Goal: Task Accomplishment & Management: Manage account settings

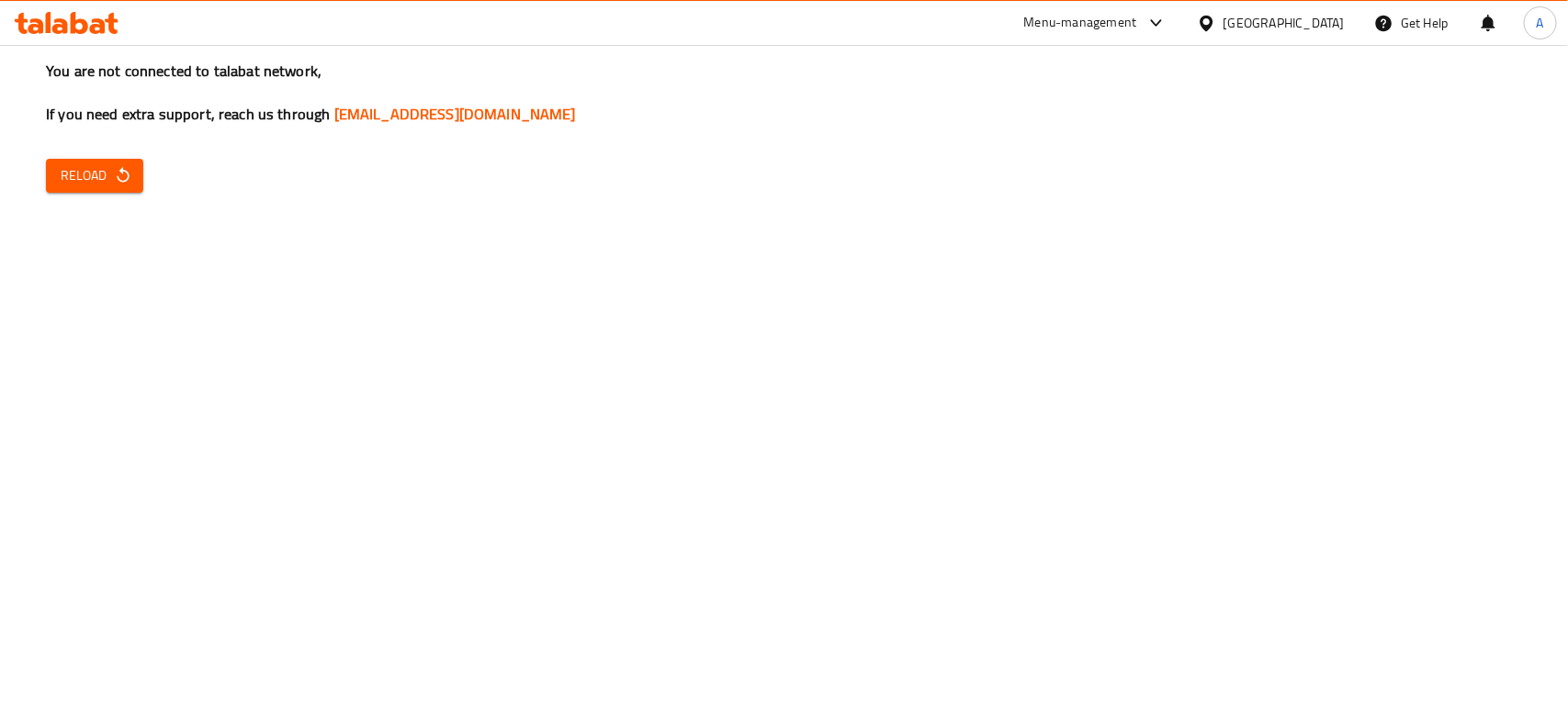
click at [62, 164] on span "Reload" at bounding box center [95, 175] width 68 height 23
click at [78, 175] on span "Reload" at bounding box center [95, 175] width 68 height 23
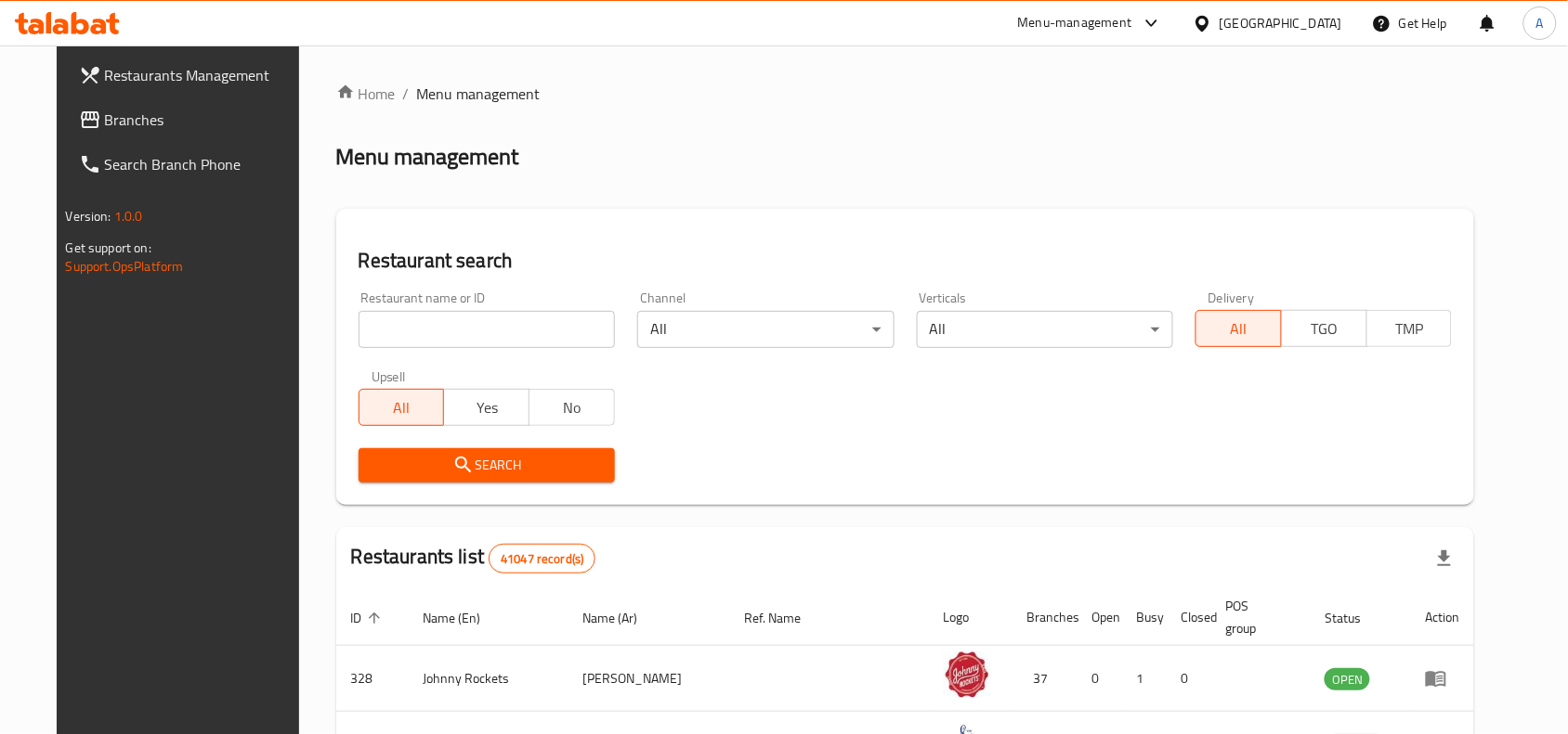
click at [1269, 24] on div "United Arab Emirates" at bounding box center [1280, 23] width 123 height 20
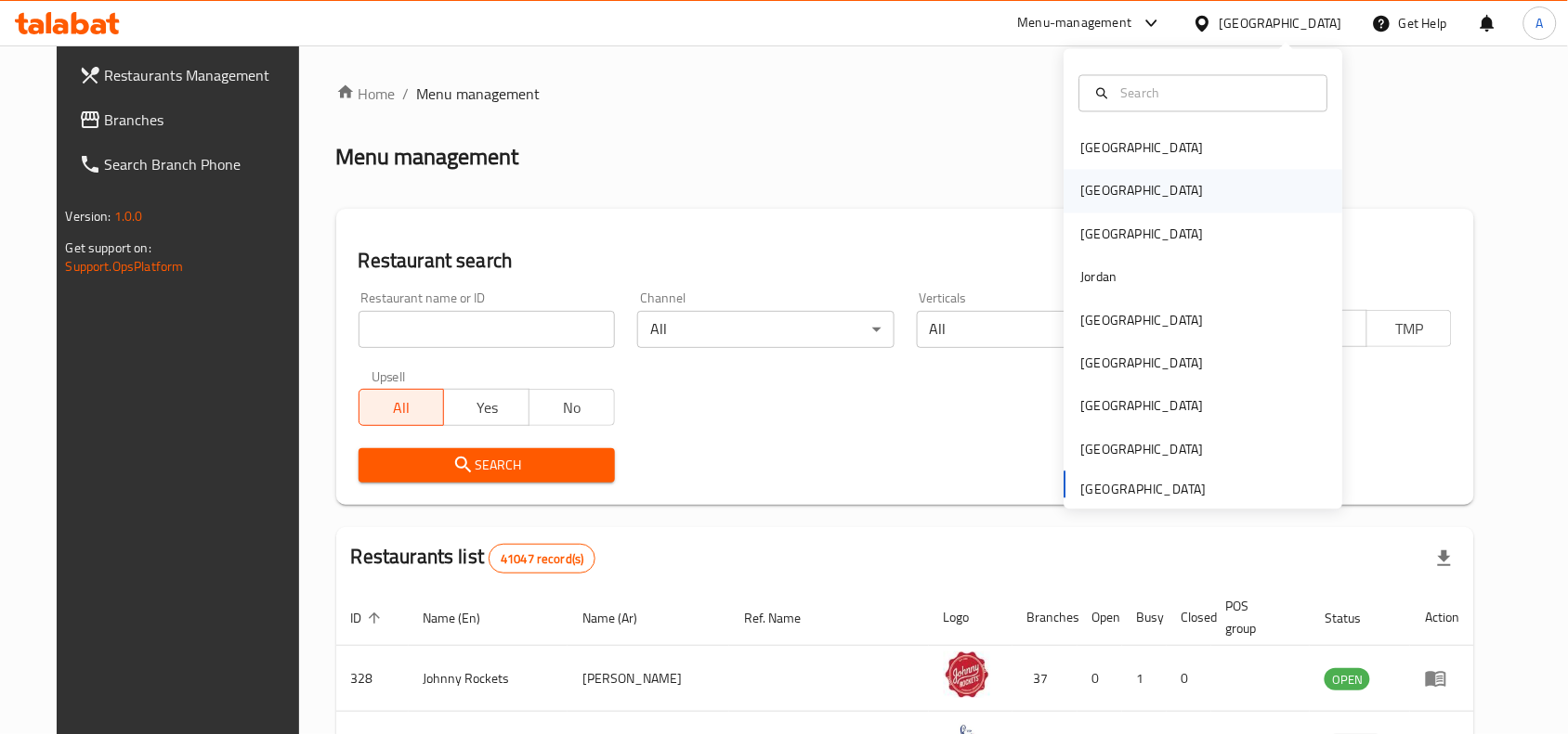
click at [1111, 192] on div "[GEOGRAPHIC_DATA]" at bounding box center [1203, 191] width 279 height 43
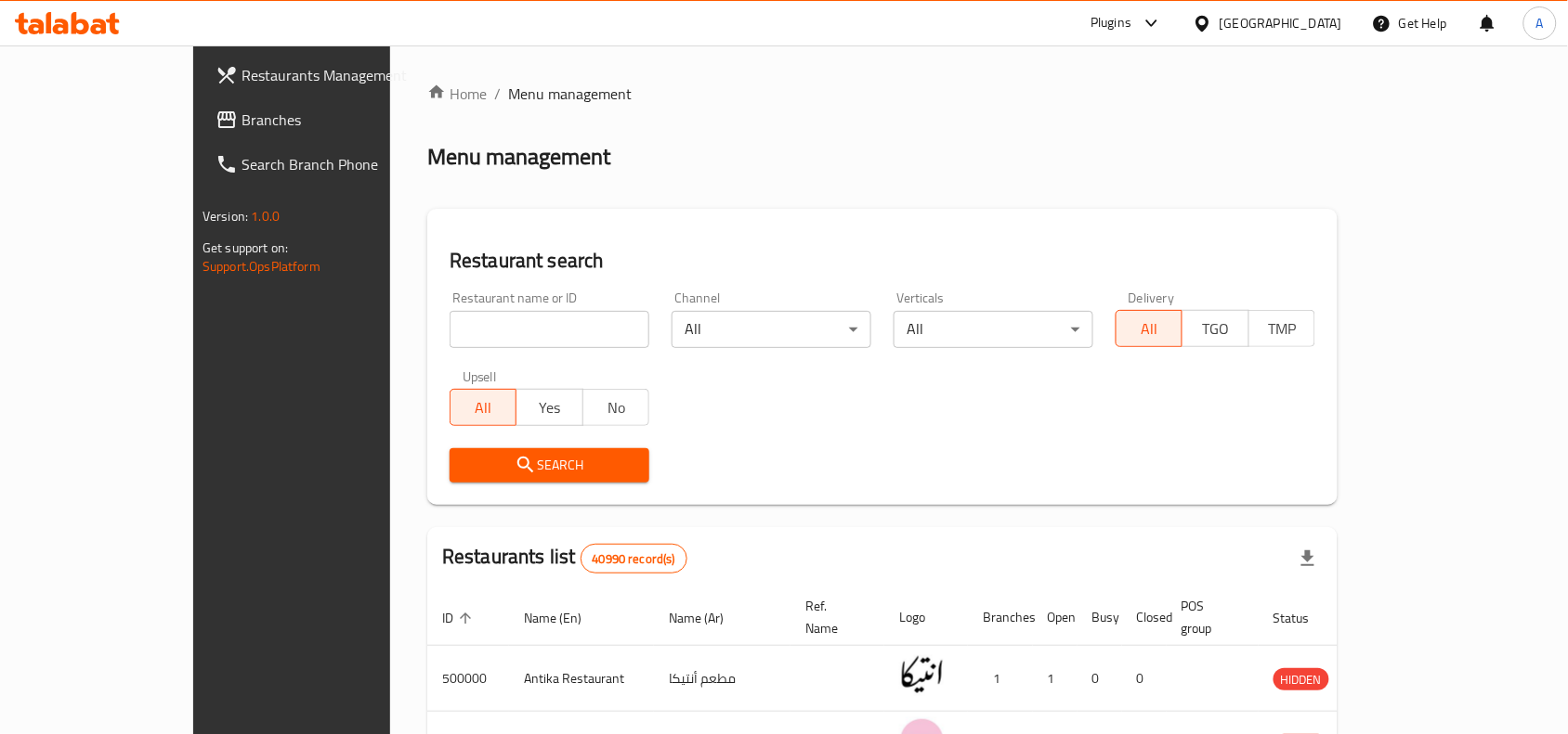
click at [242, 109] on span "Branches" at bounding box center [340, 119] width 198 height 22
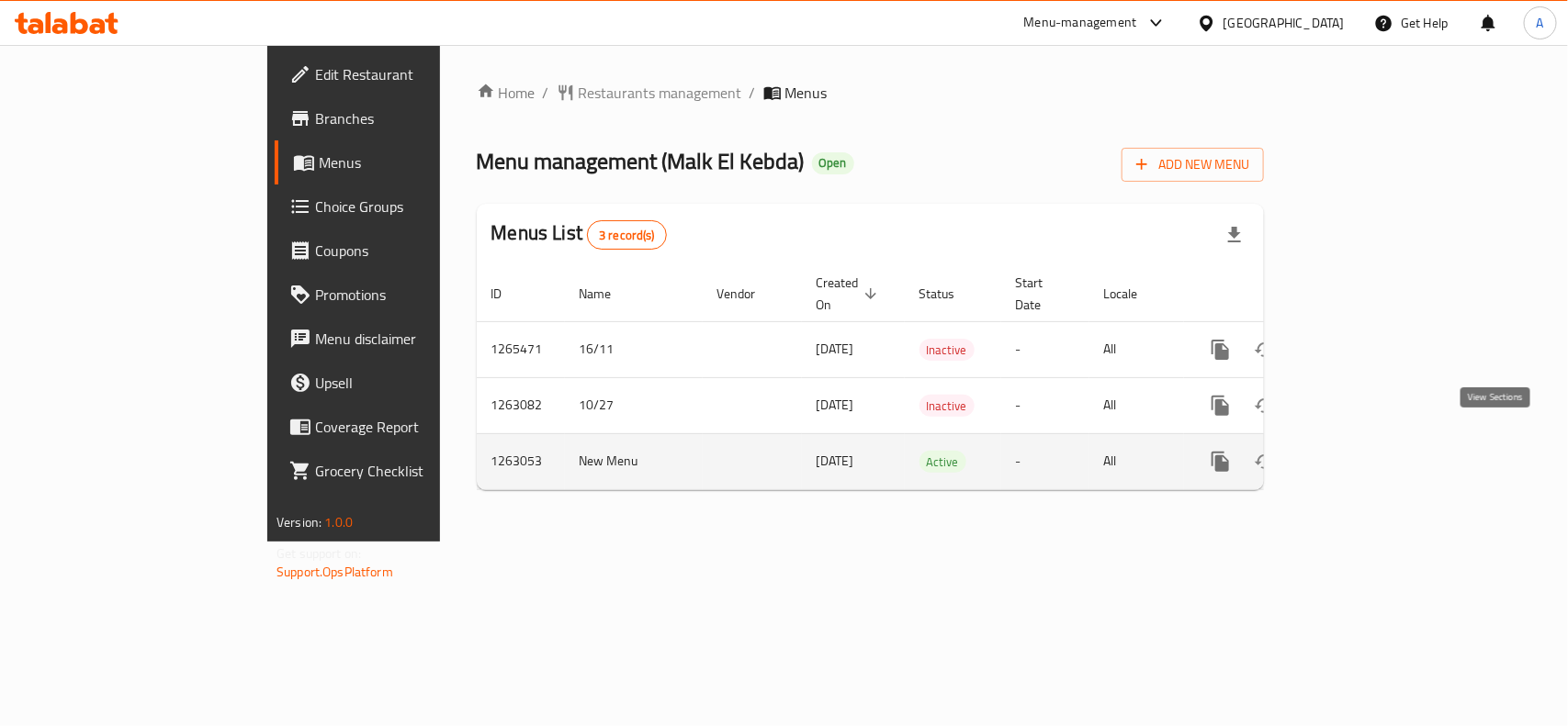
click at [1364, 451] on icon "enhanced table" at bounding box center [1353, 462] width 22 height 22
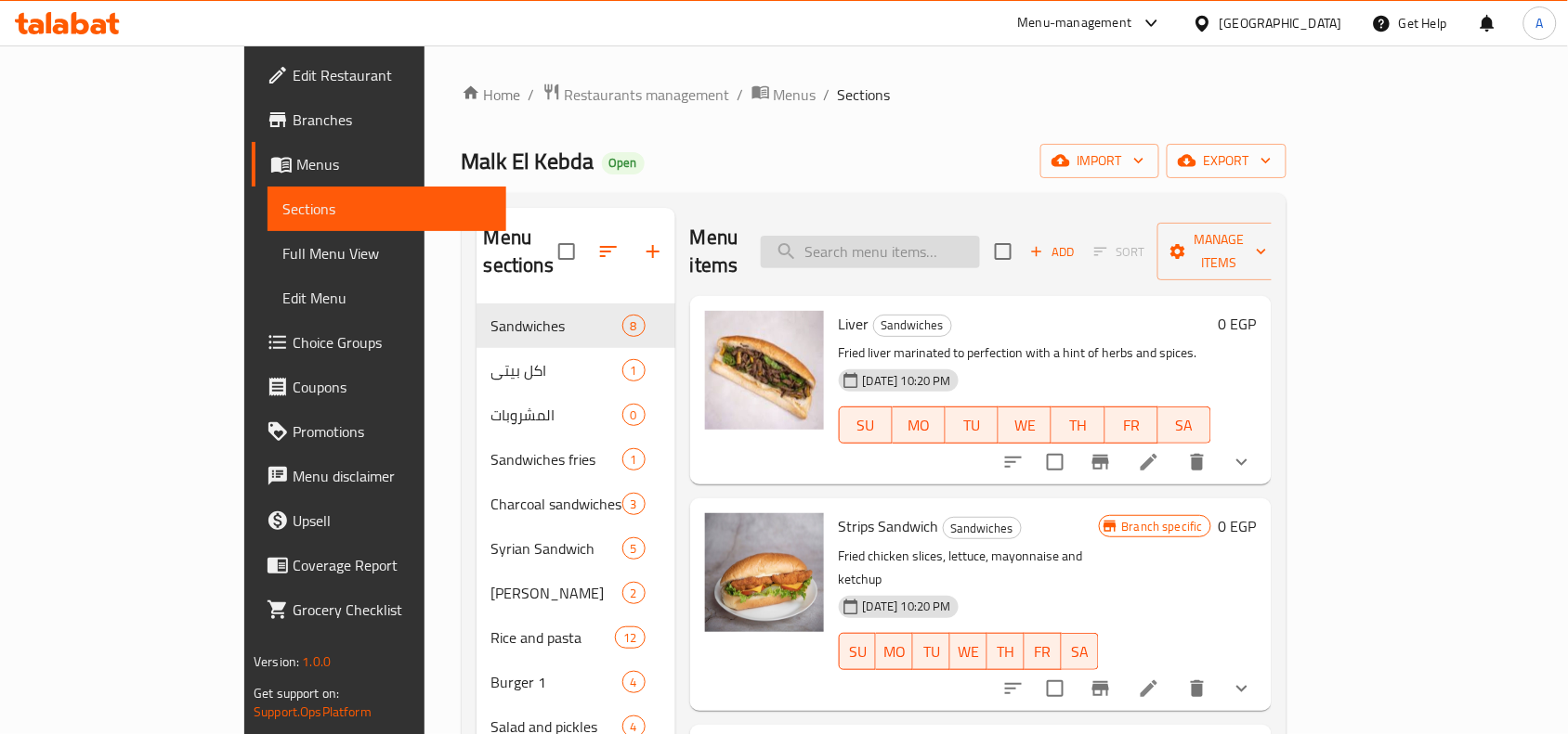
click at [911, 240] on input "search" at bounding box center [870, 252] width 219 height 33
paste input "Spaghetti Pasta with sauce"
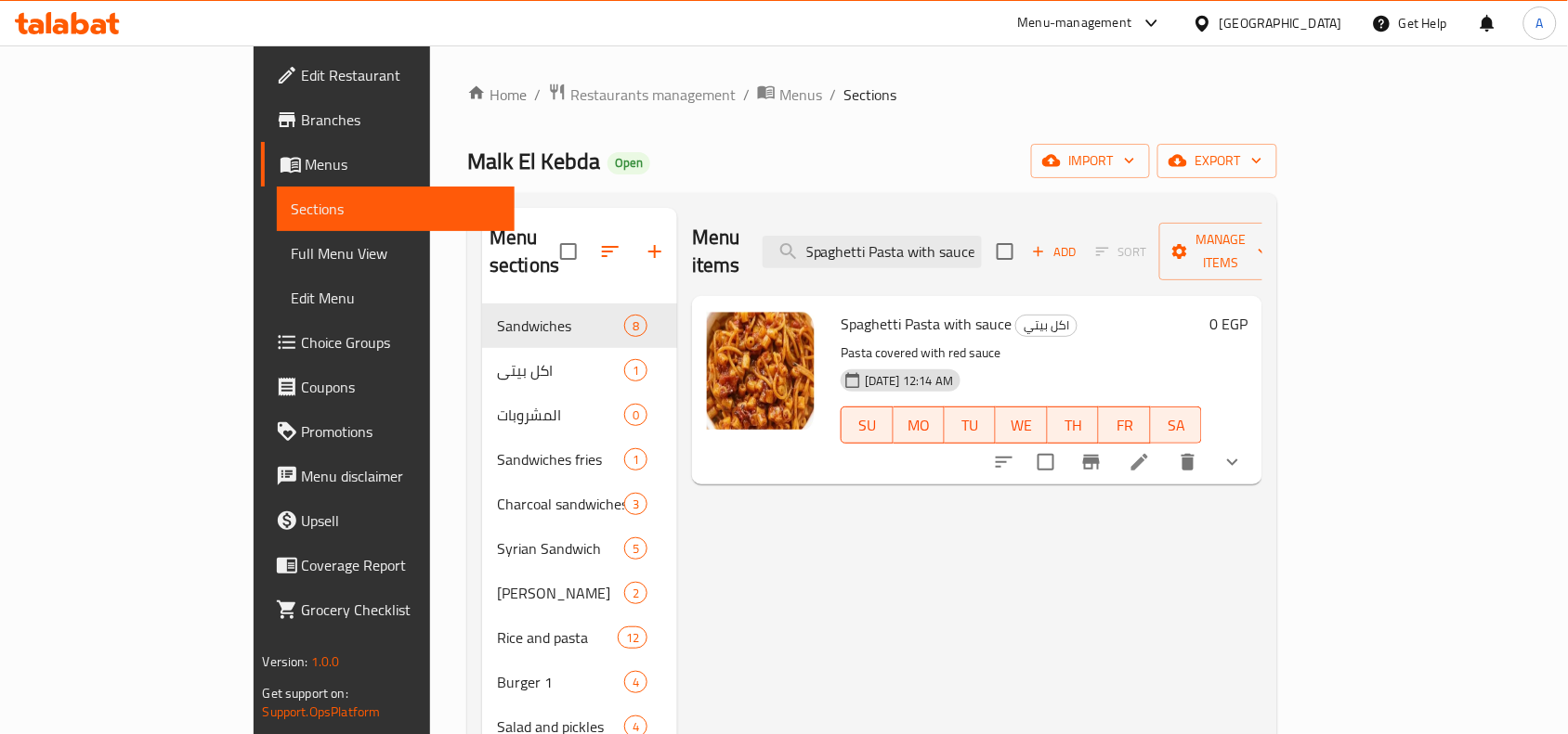
type input "Spaghetti Pasta with sauce"
click at [1151, 451] on icon at bounding box center [1139, 462] width 22 height 22
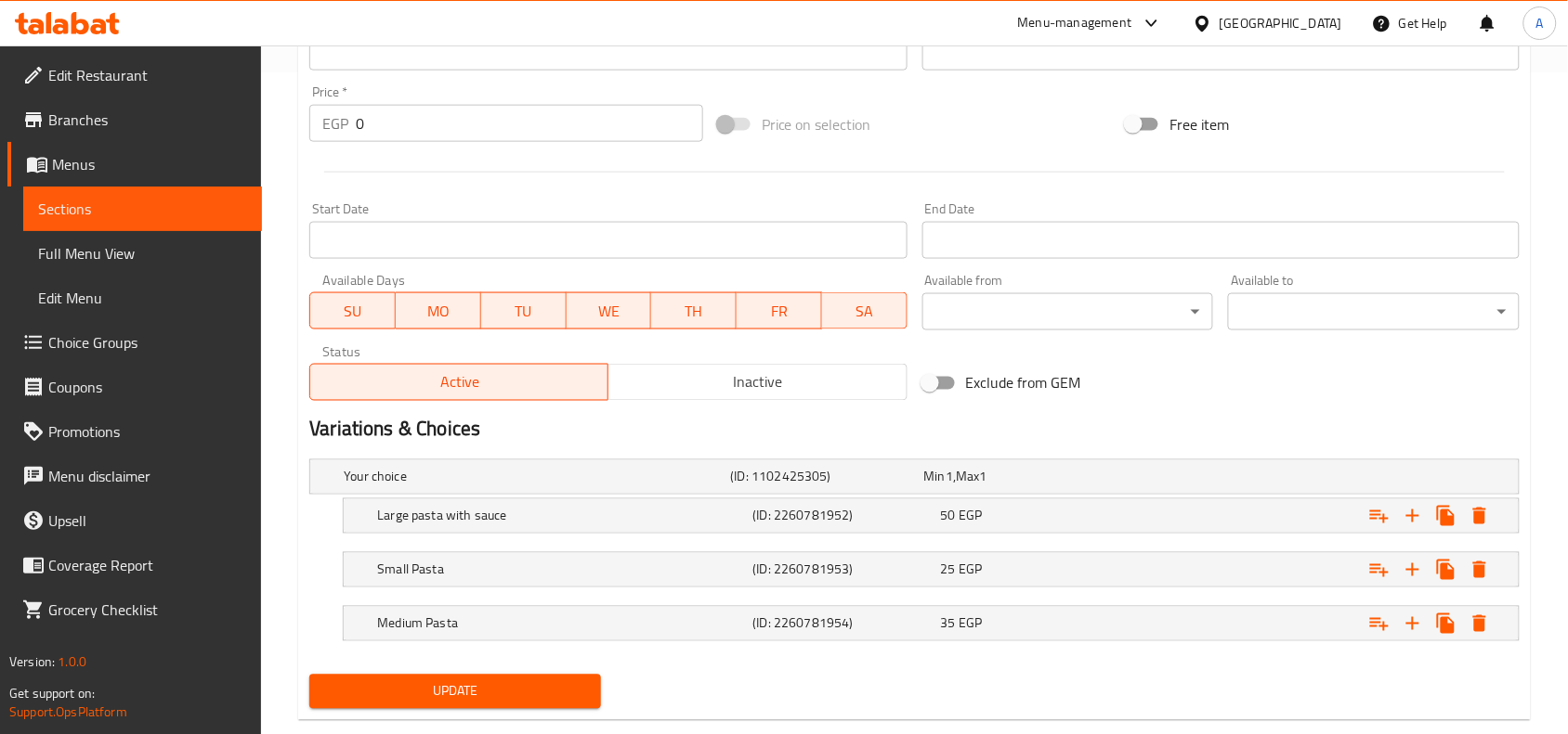
scroll to position [701, 0]
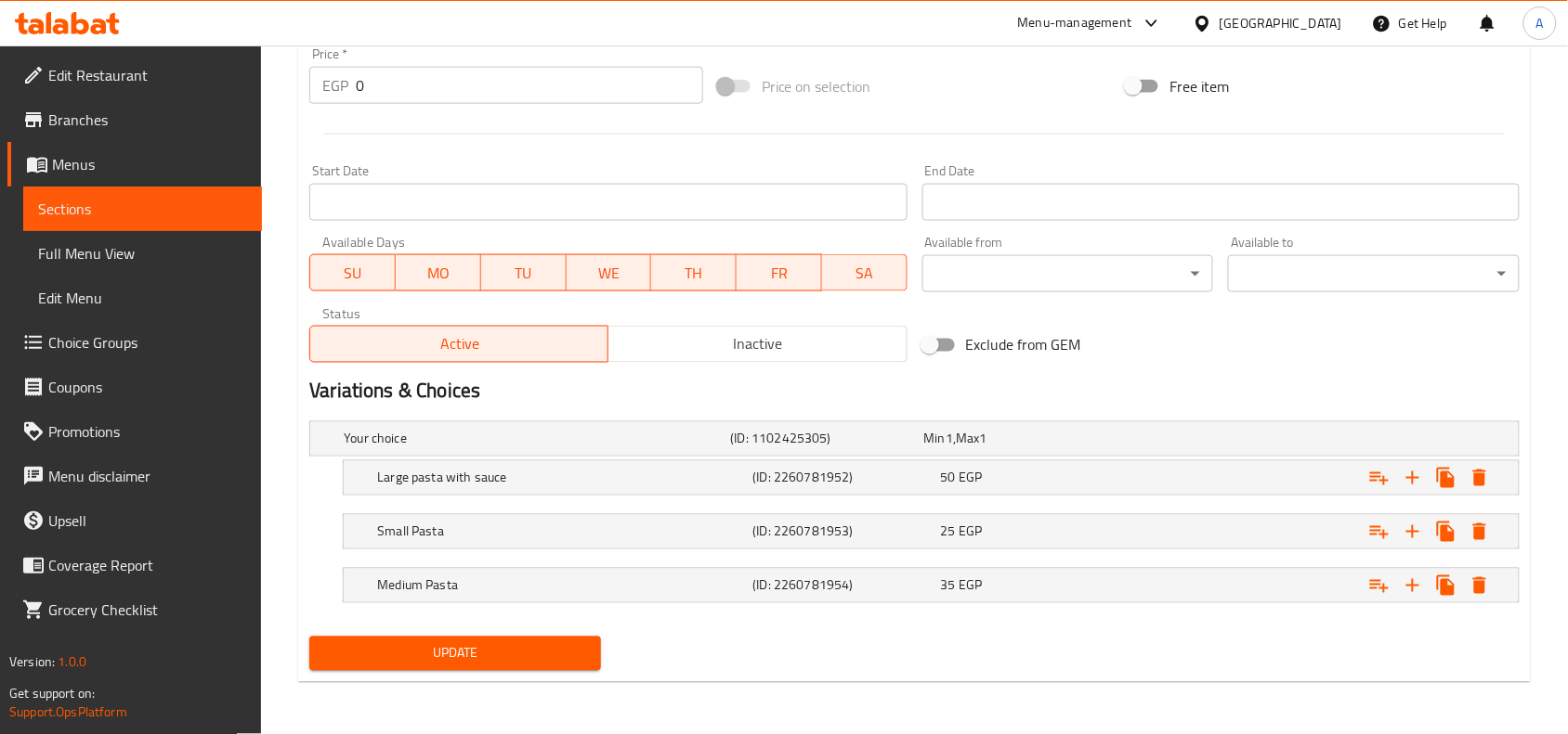
drag, startPoint x: 1171, startPoint y: 474, endPoint x: 1157, endPoint y: 498, distance: 27.8
click at [1171, 443] on div "Expand" at bounding box center [1306, 439] width 386 height 8
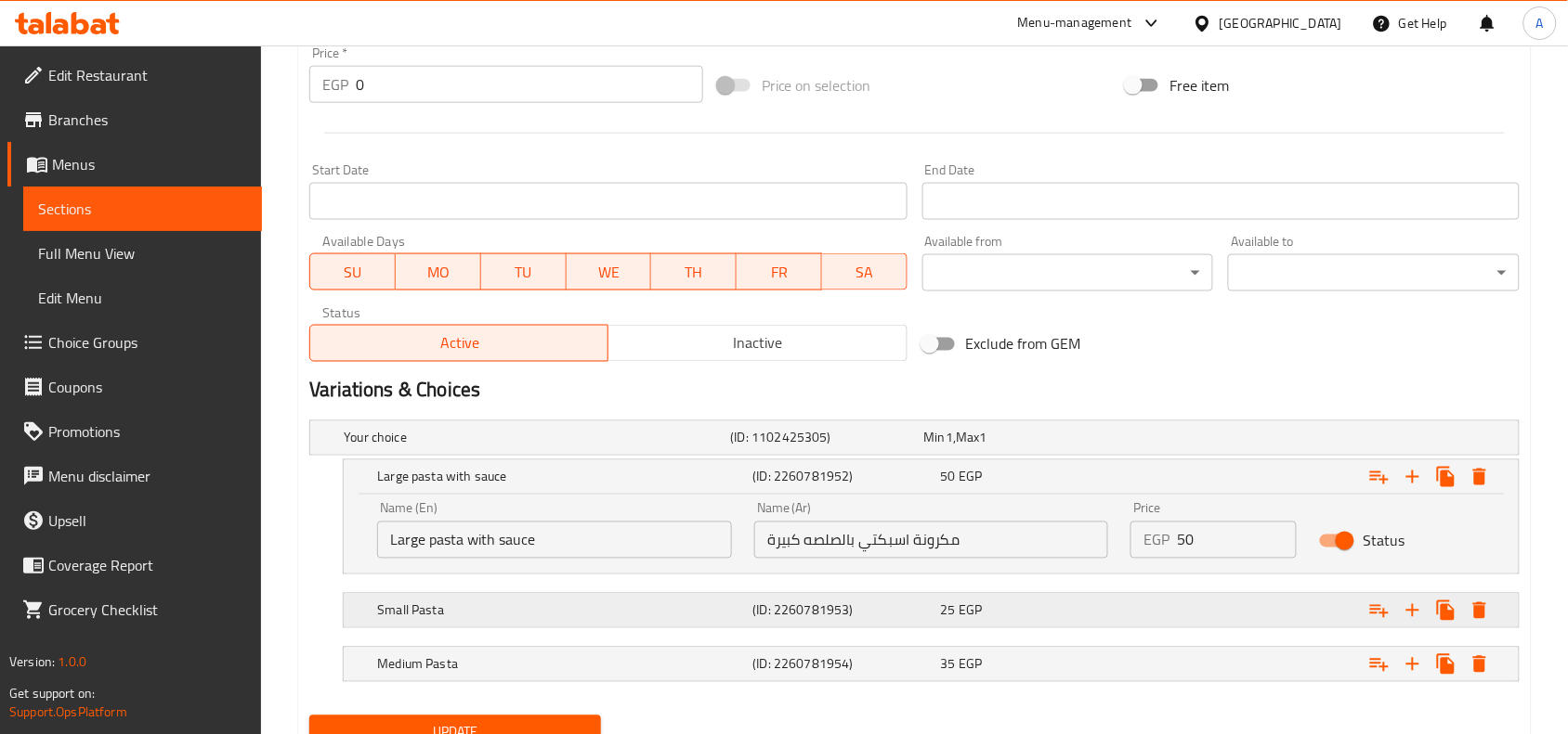
click at [1059, 447] on div "25 EGP" at bounding box center [1017, 438] width 186 height 18
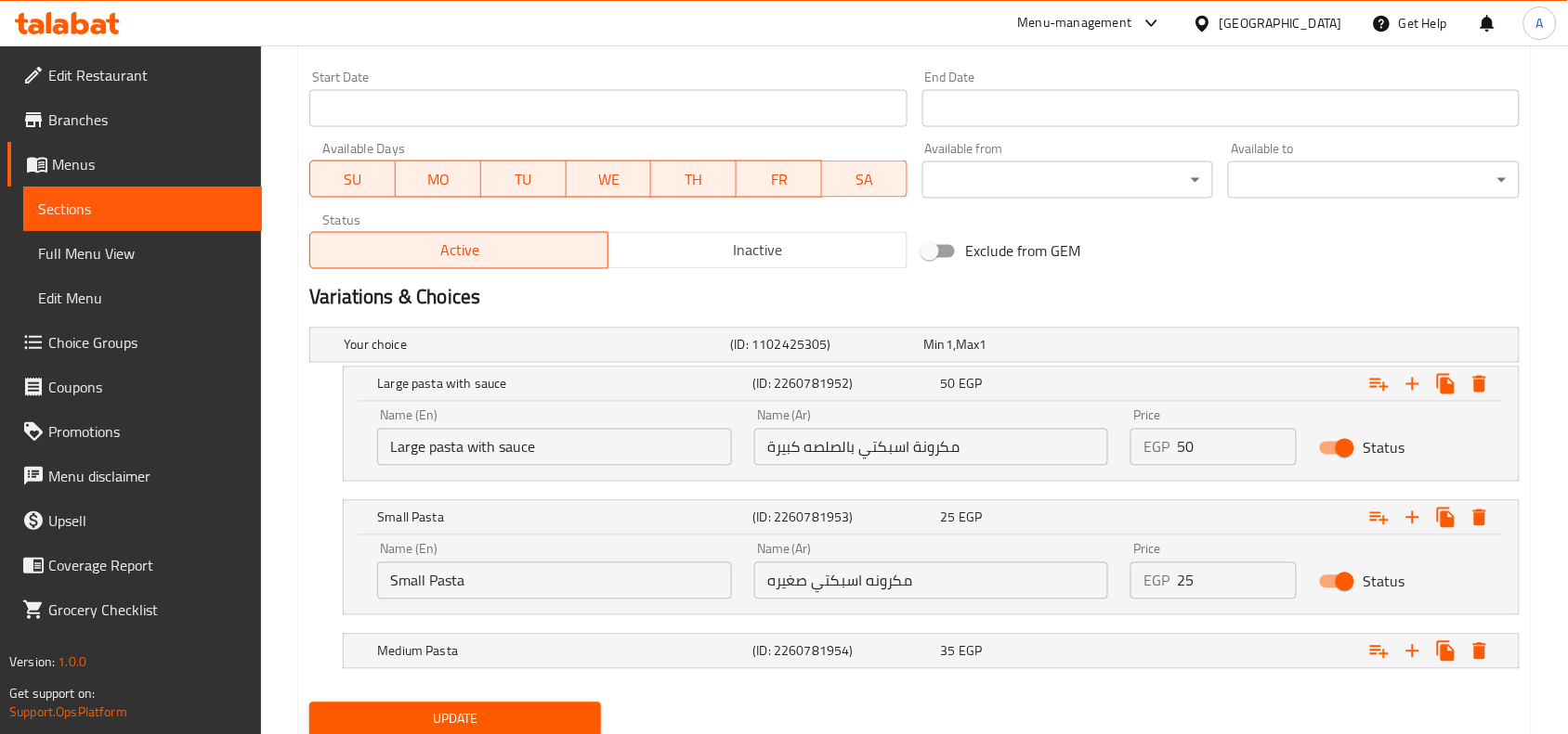
scroll to position [860, 0]
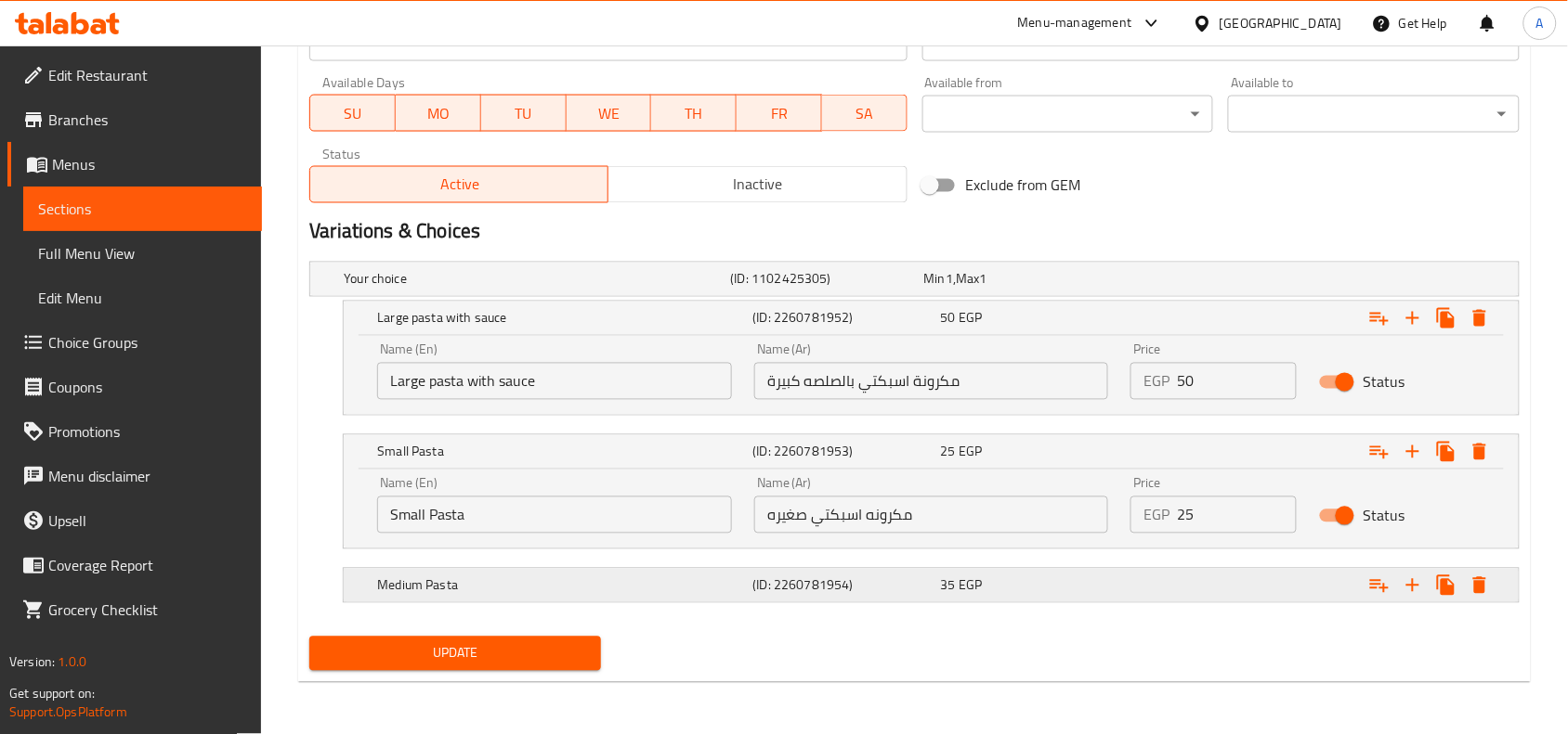
click at [1110, 288] on div "35 EGP" at bounding box center [1017, 279] width 186 height 18
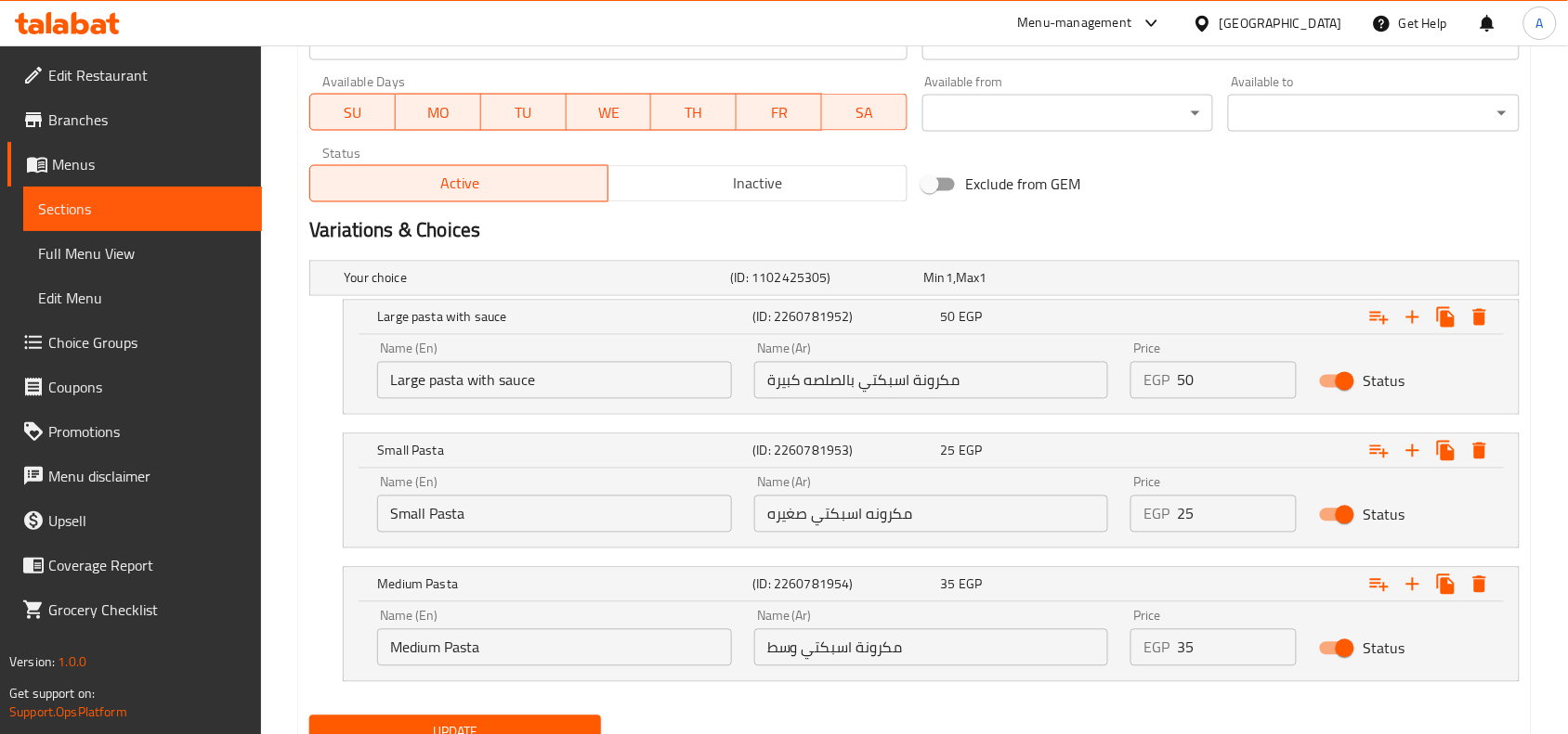
click at [885, 381] on input "مكرونة اسبكتي بالصلصه كبيرة" at bounding box center [932, 380] width 355 height 37
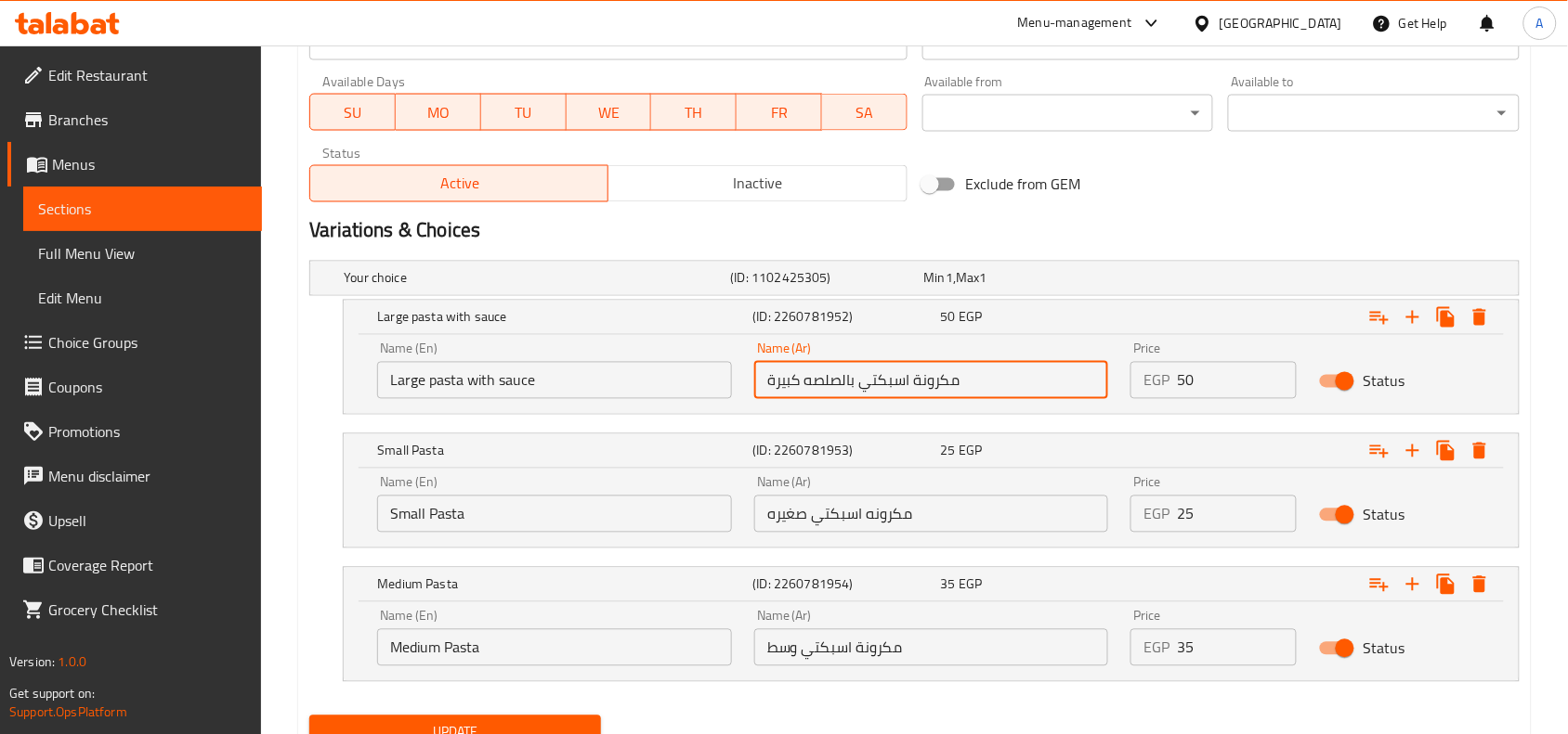
click at [885, 381] on input "مكرونة اسبكتي بالصلصه كبيرة" at bounding box center [932, 380] width 355 height 37
click at [810, 392] on input "مكرونة اسبكتي بالصلصه كبيرة" at bounding box center [932, 380] width 355 height 37
click at [917, 387] on input "مكرونة اسبكتي بالصلصه كبيرة" at bounding box center [932, 380] width 355 height 37
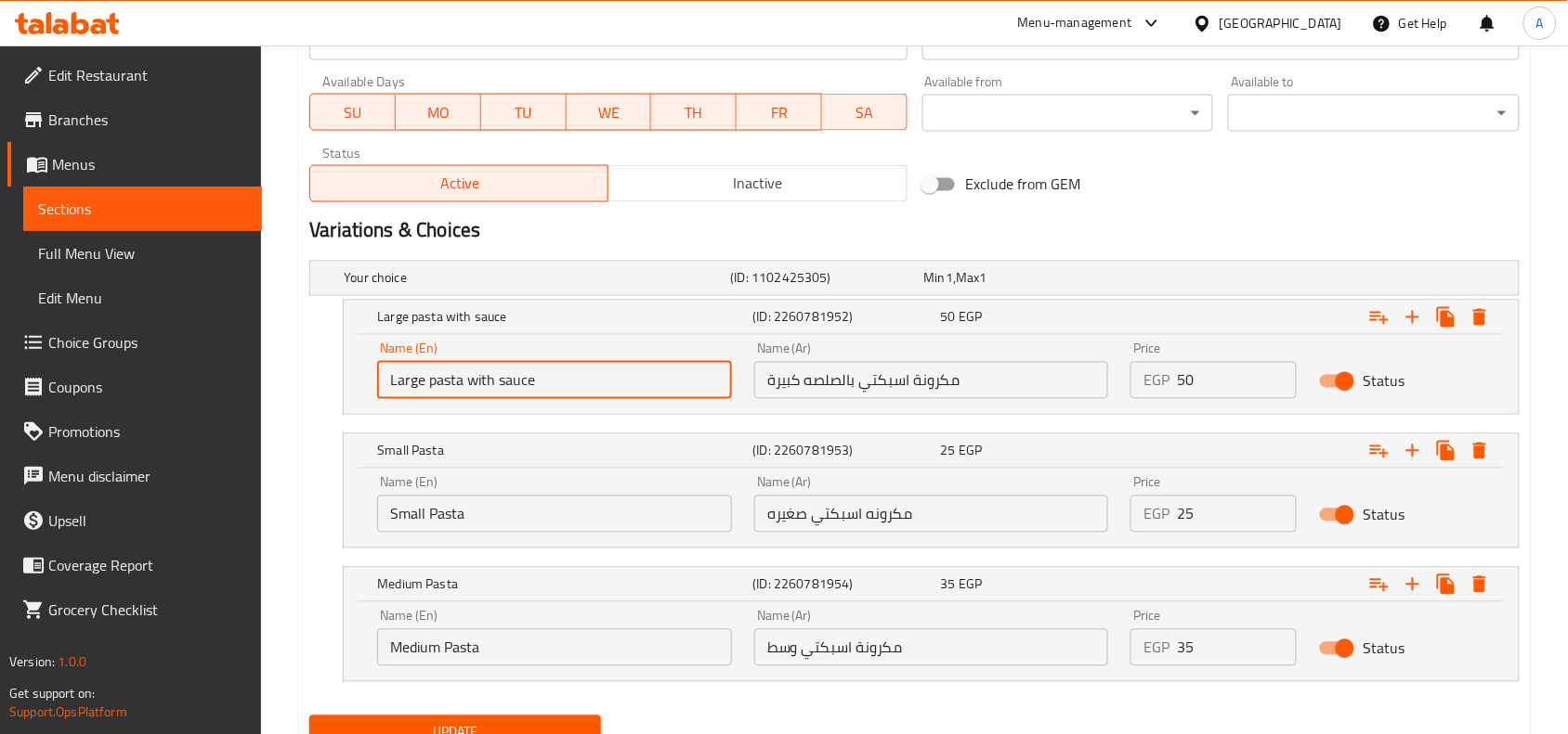
click at [433, 382] on input "Large pasta with sauce" at bounding box center [554, 380] width 355 height 37
paste input "Spaghetti"
type input "Large Spaghetti with sauce"
click at [434, 516] on input "Small Pasta" at bounding box center [554, 514] width 355 height 37
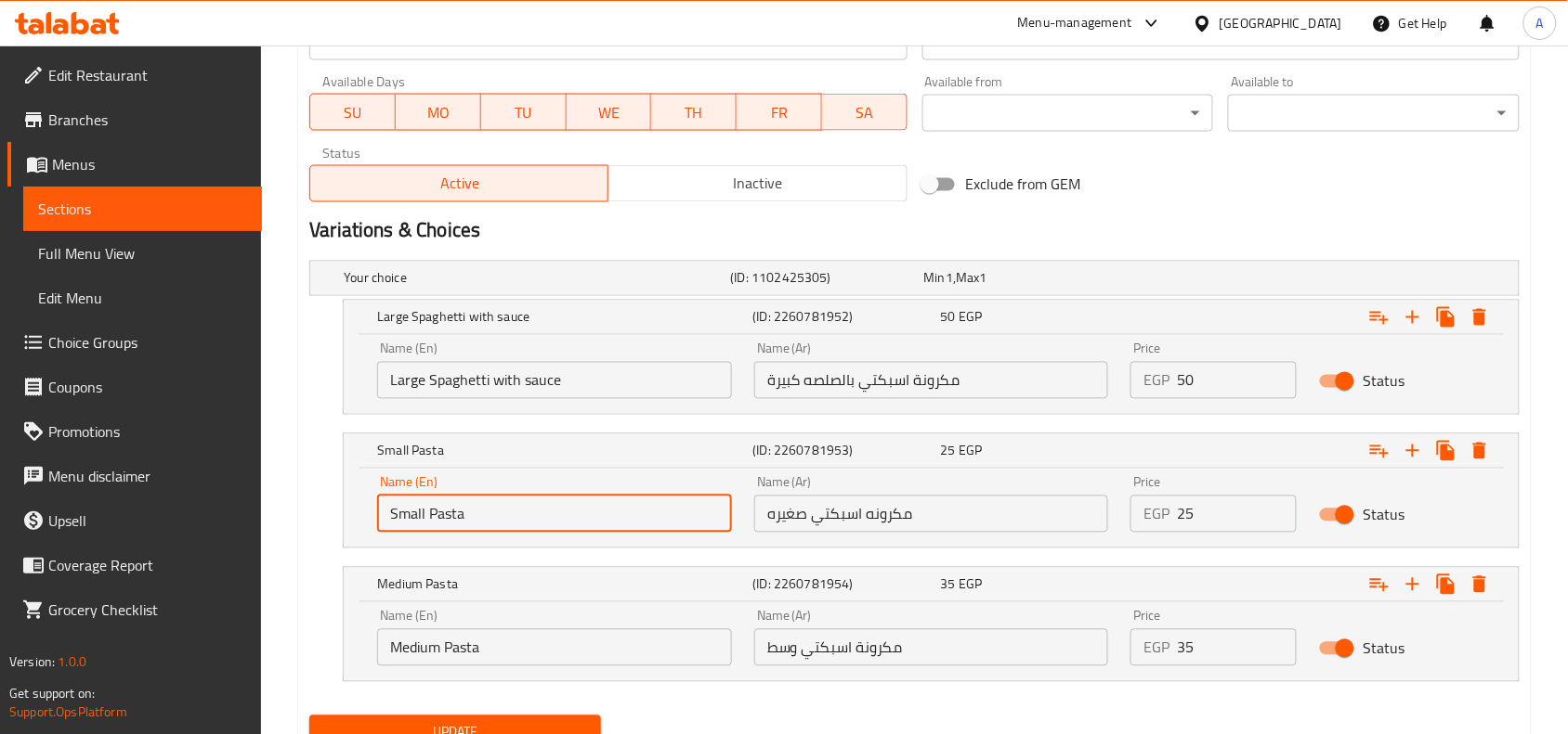
click at [434, 516] on input "Small Pasta" at bounding box center [554, 514] width 355 height 37
paste input "Spaghetti"
type input "Small Spaghetti"
click at [461, 655] on input "Medium Pasta" at bounding box center [554, 648] width 355 height 37
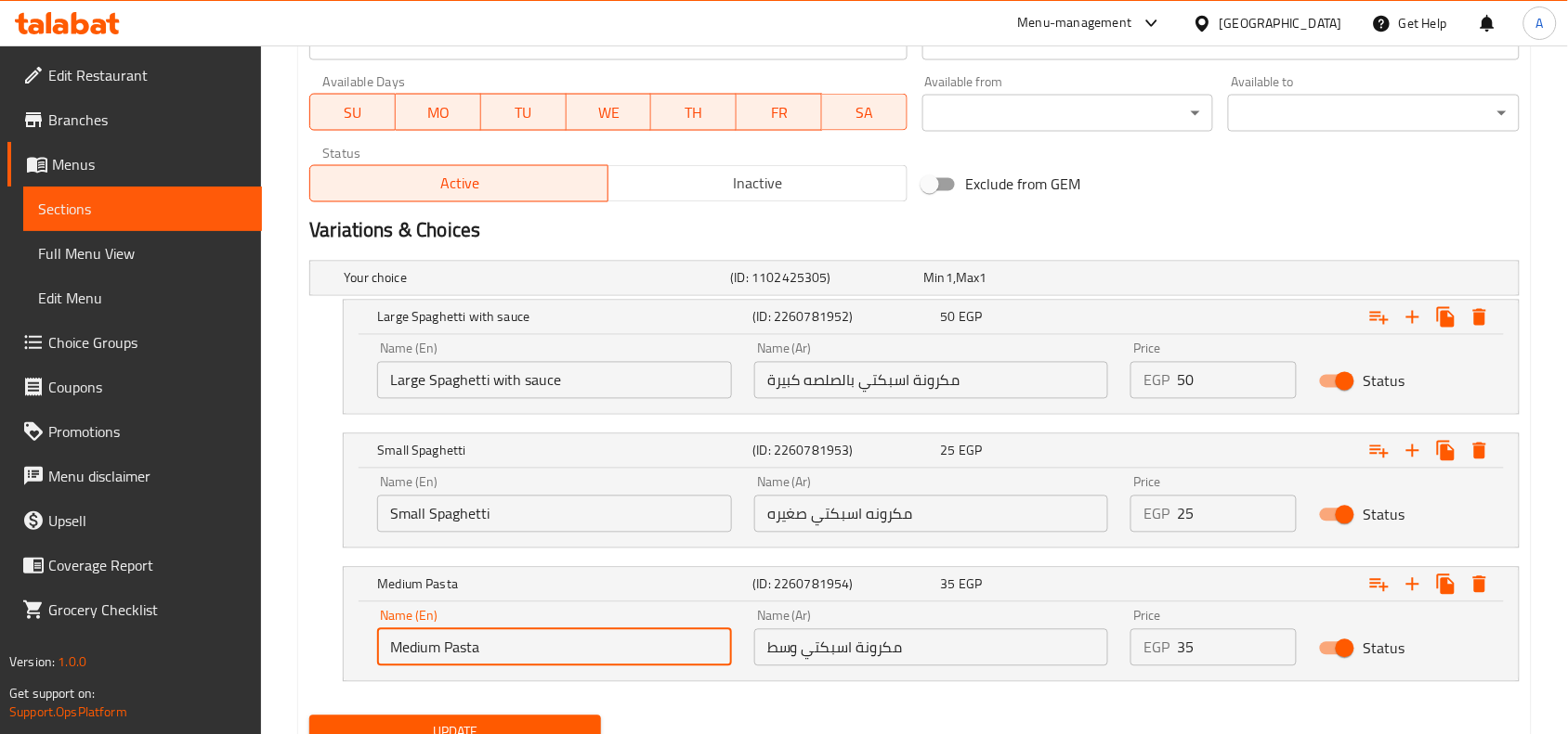
click at [461, 655] on input "Medium Pasta" at bounding box center [554, 648] width 355 height 37
paste input "Spaghetti"
type input "Medium Spaghetti"
click at [526, 680] on div "Name (En) Medium Spaghetti Name (En) Name (Ar) مكرونة اسبكتي وسط Name (Ar) Pric…" at bounding box center [932, 642] width 1175 height 79
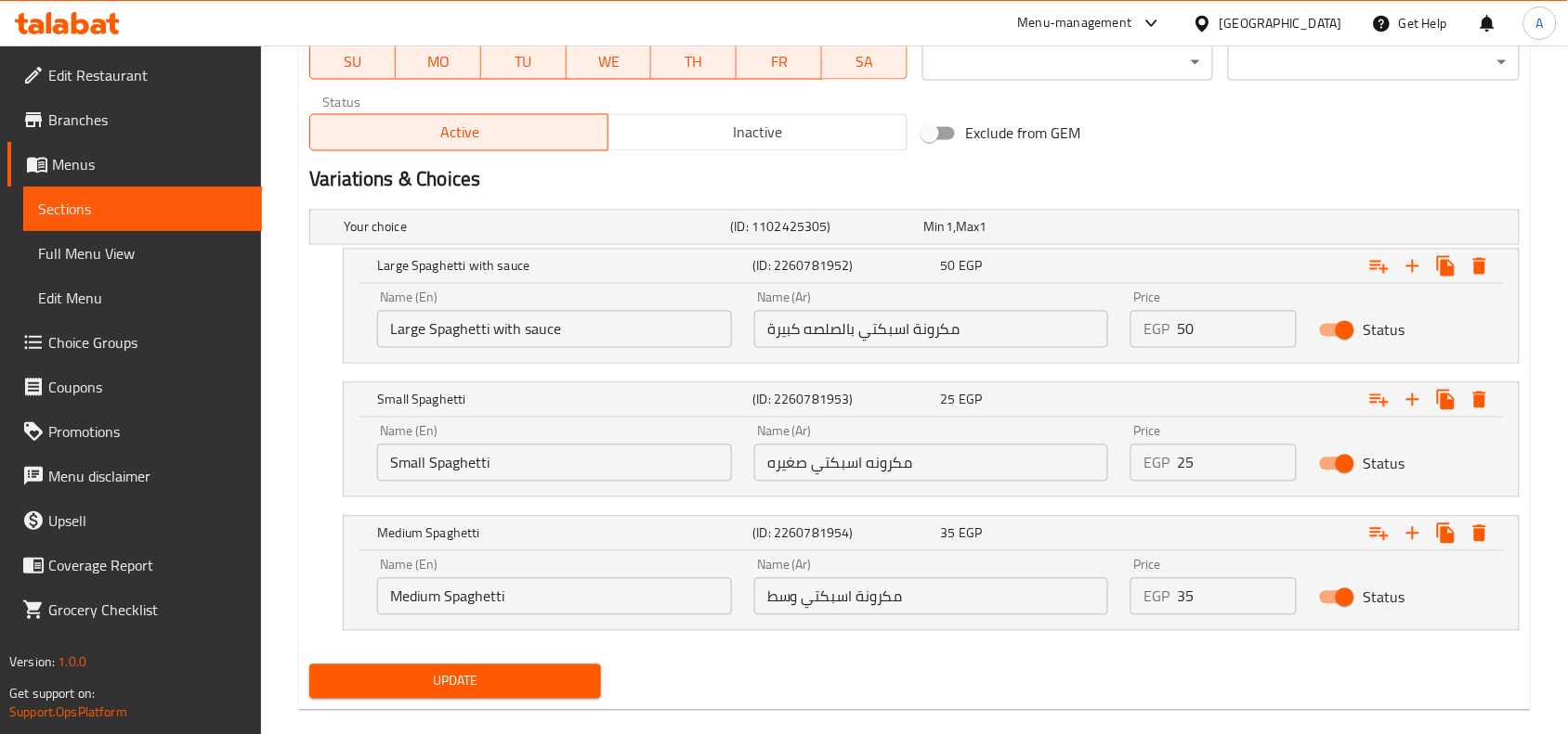
scroll to position [941, 0]
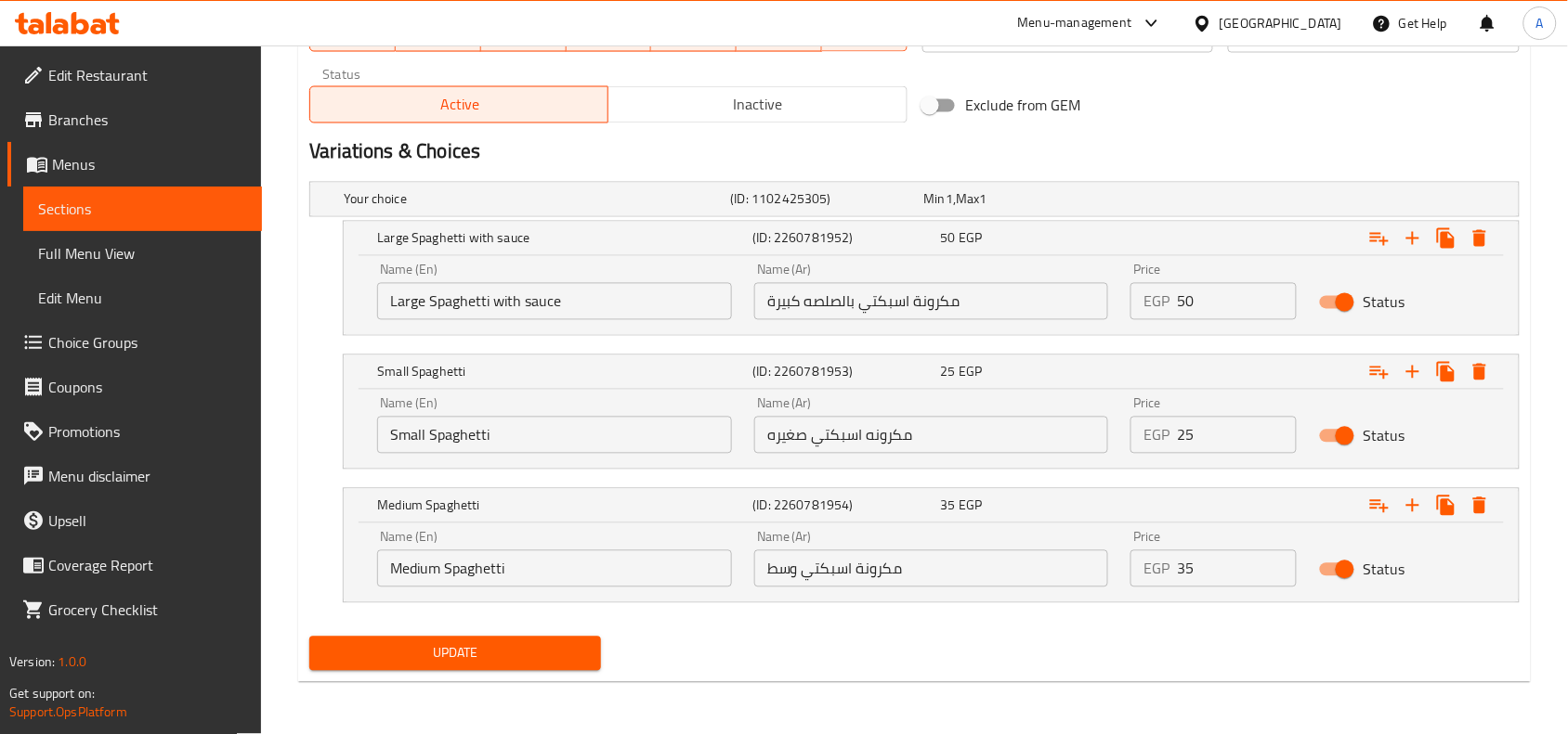
click at [507, 631] on div "Update" at bounding box center [455, 654] width 307 height 49
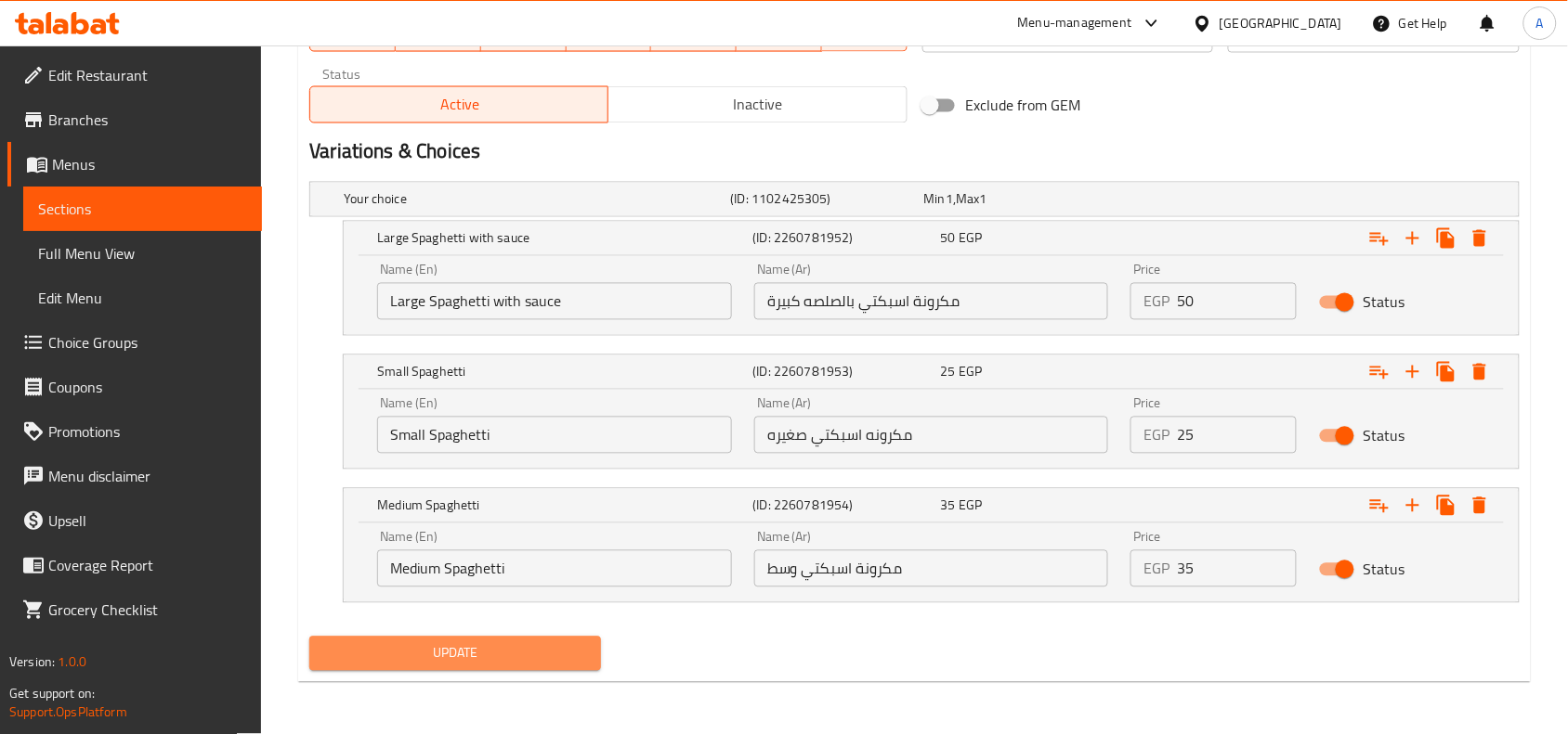
click at [508, 647] on span "Update" at bounding box center [454, 654] width 262 height 23
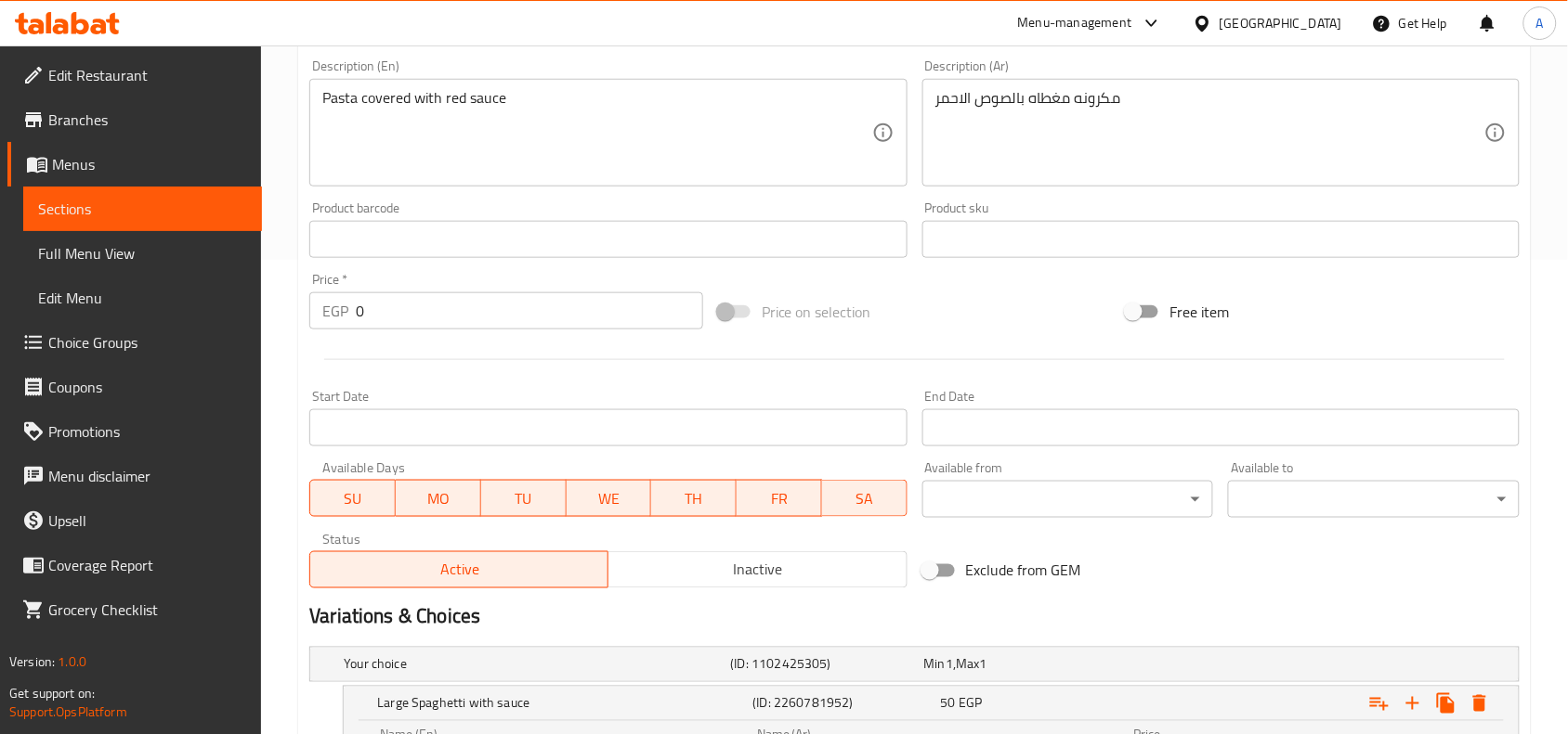
scroll to position [360, 0]
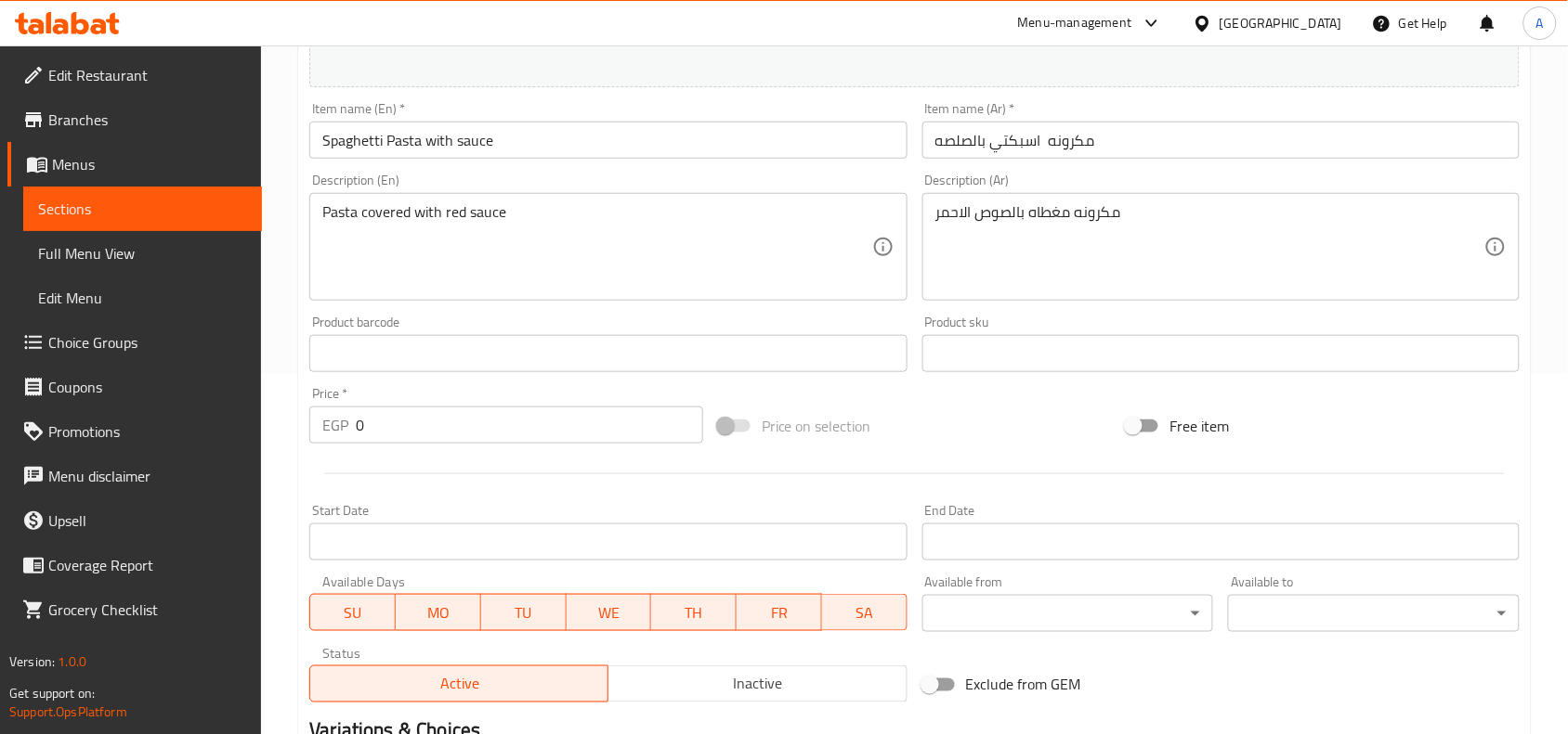
click at [397, 135] on input "Spaghetti Pasta with sauce" at bounding box center [608, 140] width 597 height 37
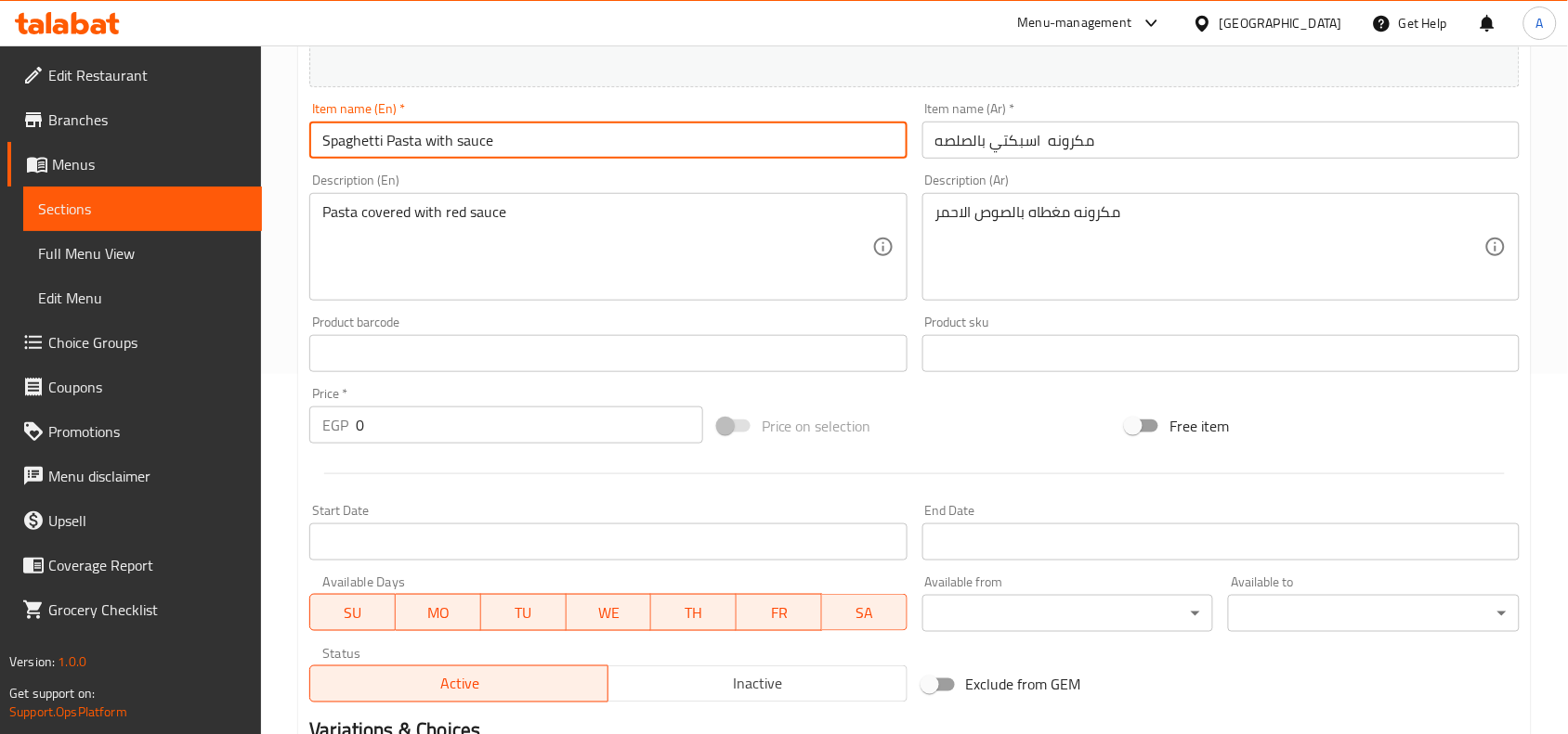
click at [397, 135] on input "Spaghetti Pasta with sauce" at bounding box center [608, 140] width 597 height 37
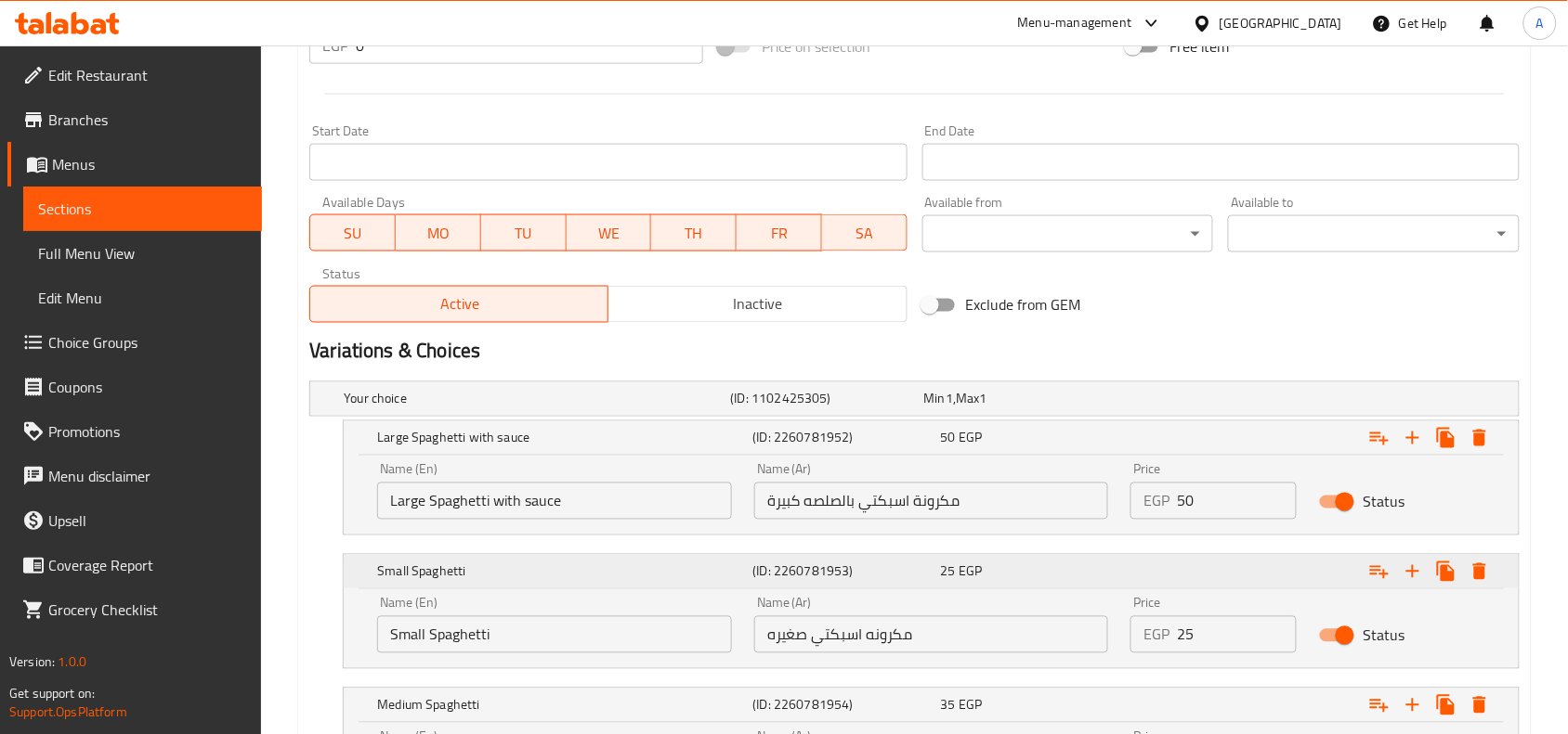
scroll to position [824, 0]
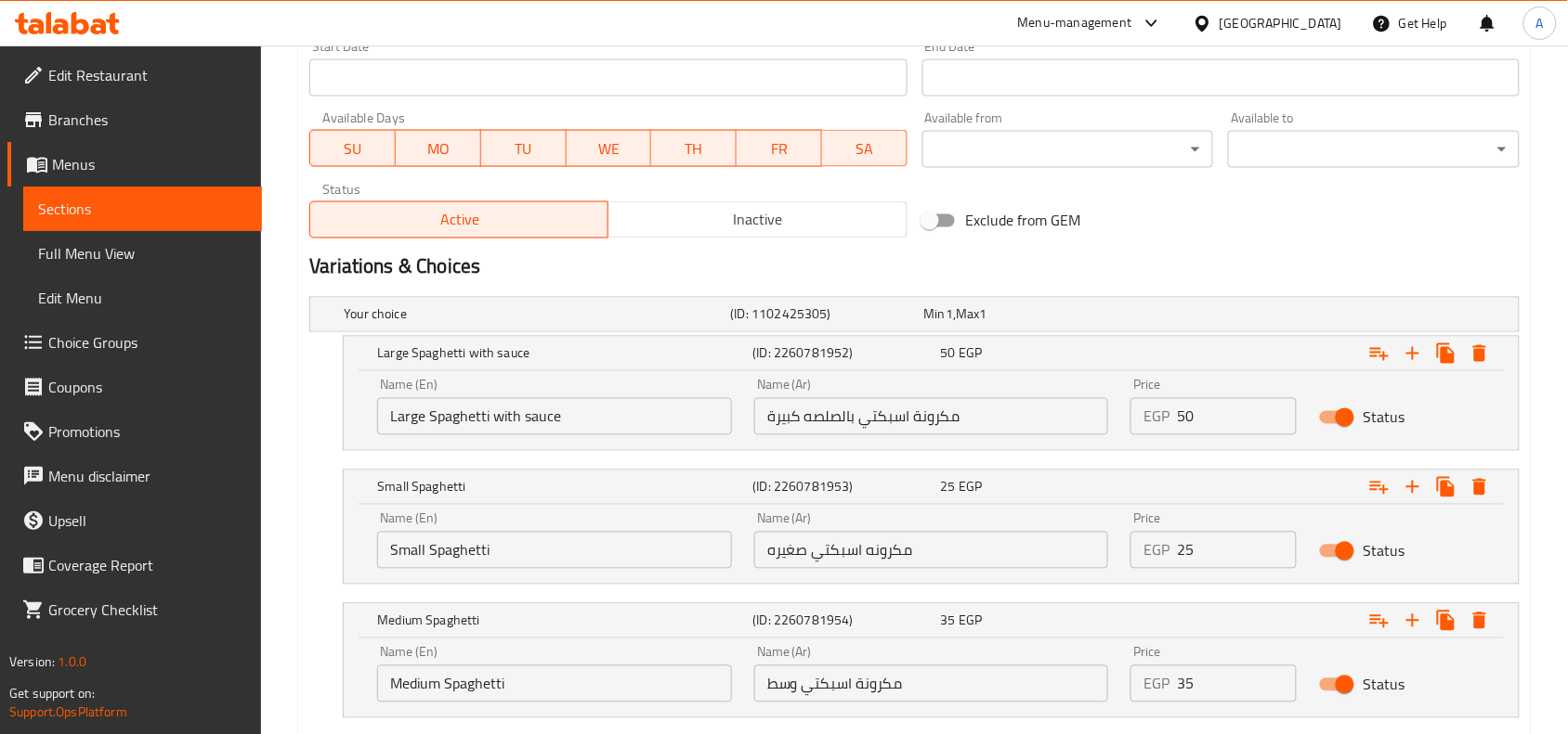
click at [483, 419] on input "Large Spaghetti with sauce" at bounding box center [554, 417] width 355 height 37
paste input "Pasta"
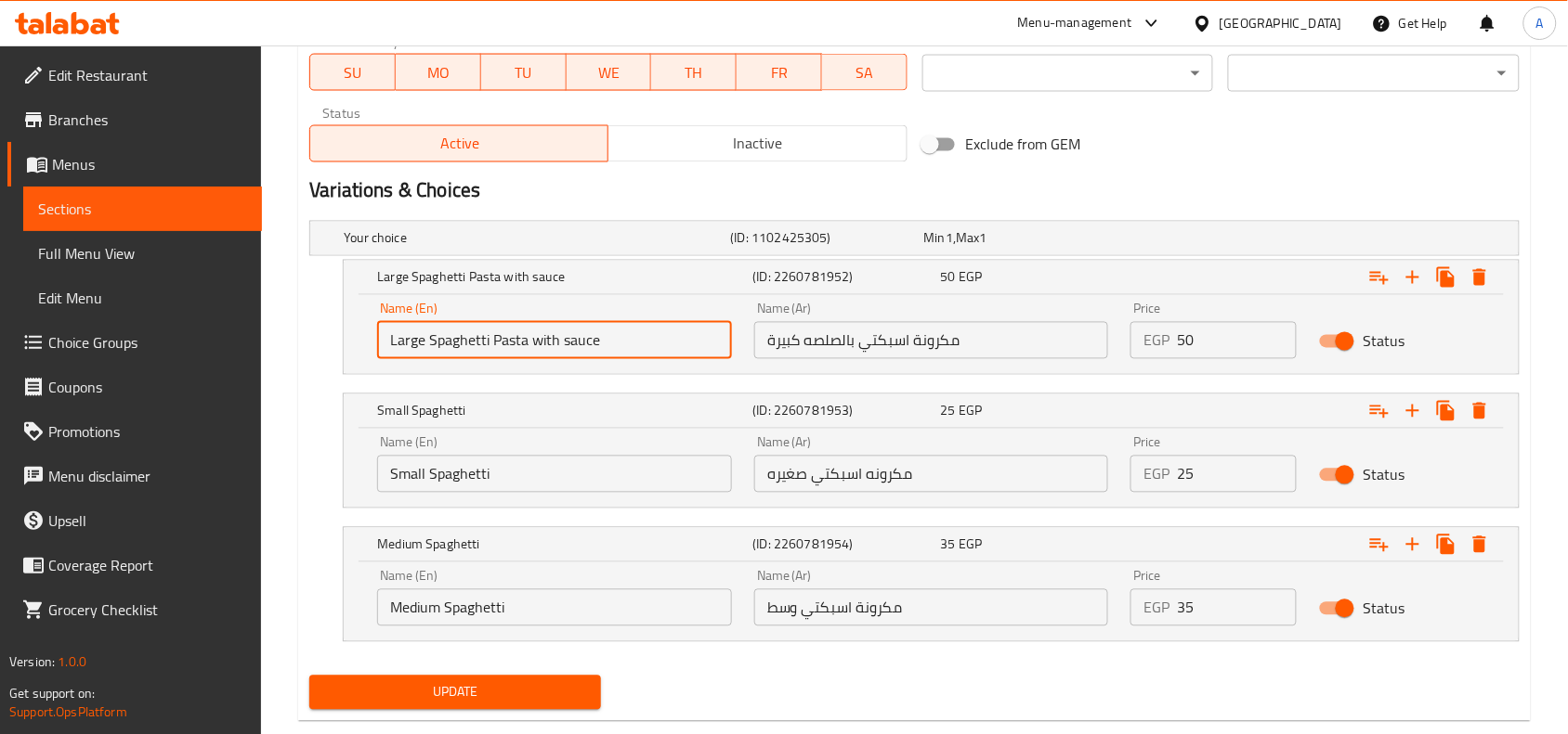
scroll to position [941, 0]
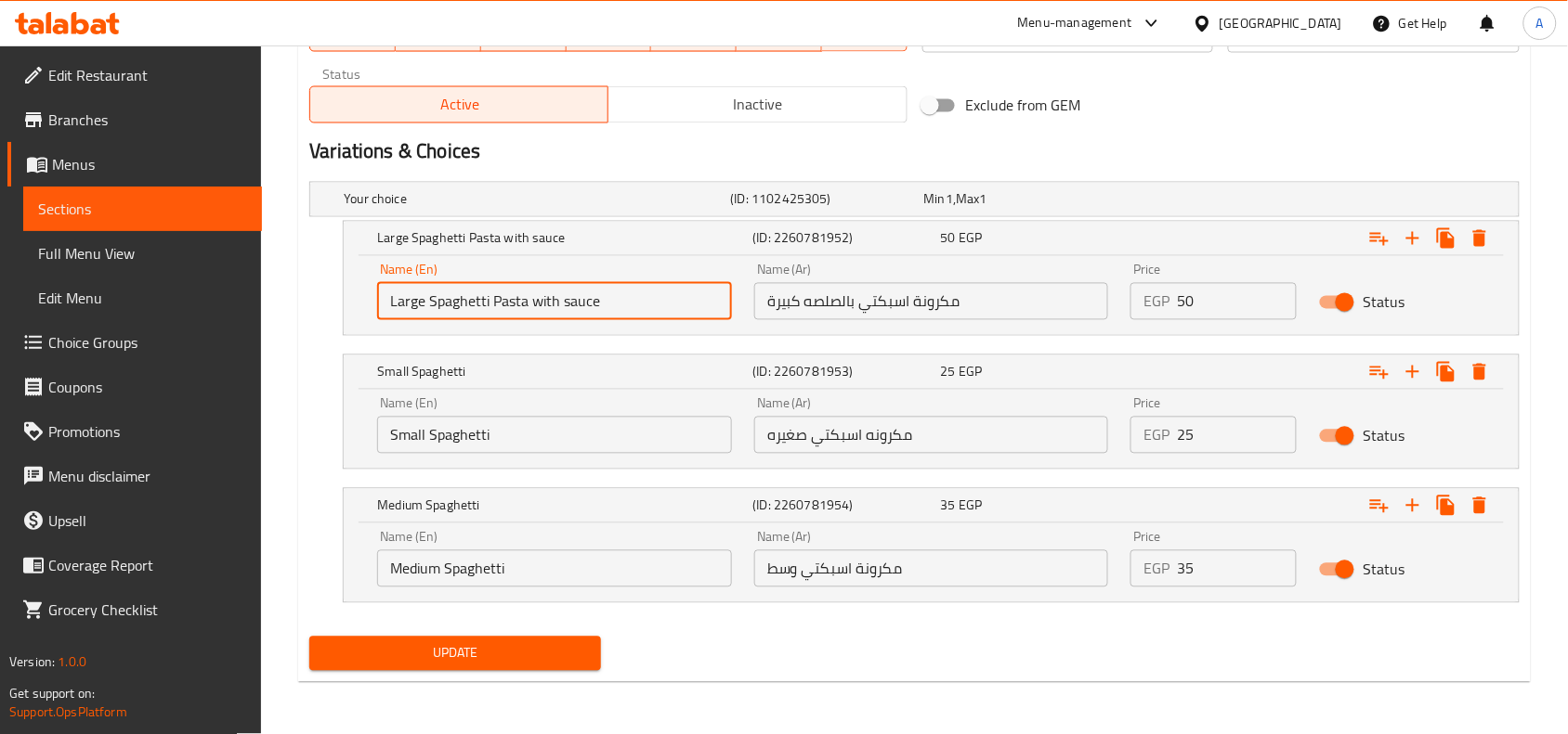
type input "Large Spaghetti Pasta with sauce"
drag, startPoint x: 494, startPoint y: 434, endPoint x: 506, endPoint y: 436, distance: 12.2
click at [495, 434] on input "Small Spaghetti" at bounding box center [554, 435] width 355 height 37
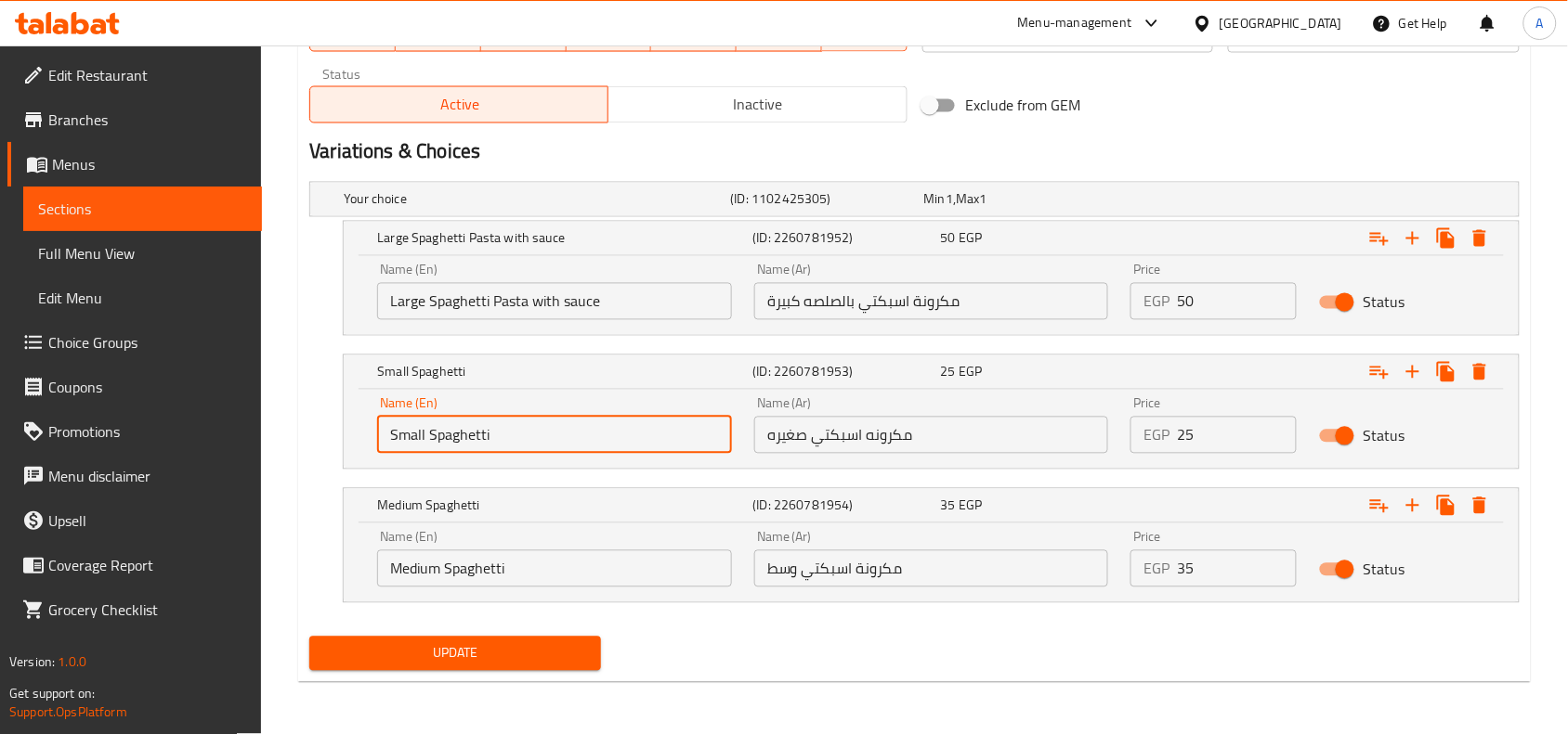
paste input "Pasta"
type input "Small Spaghetti Pasta"
click at [518, 571] on input "Medium Spaghetti" at bounding box center [554, 569] width 355 height 37
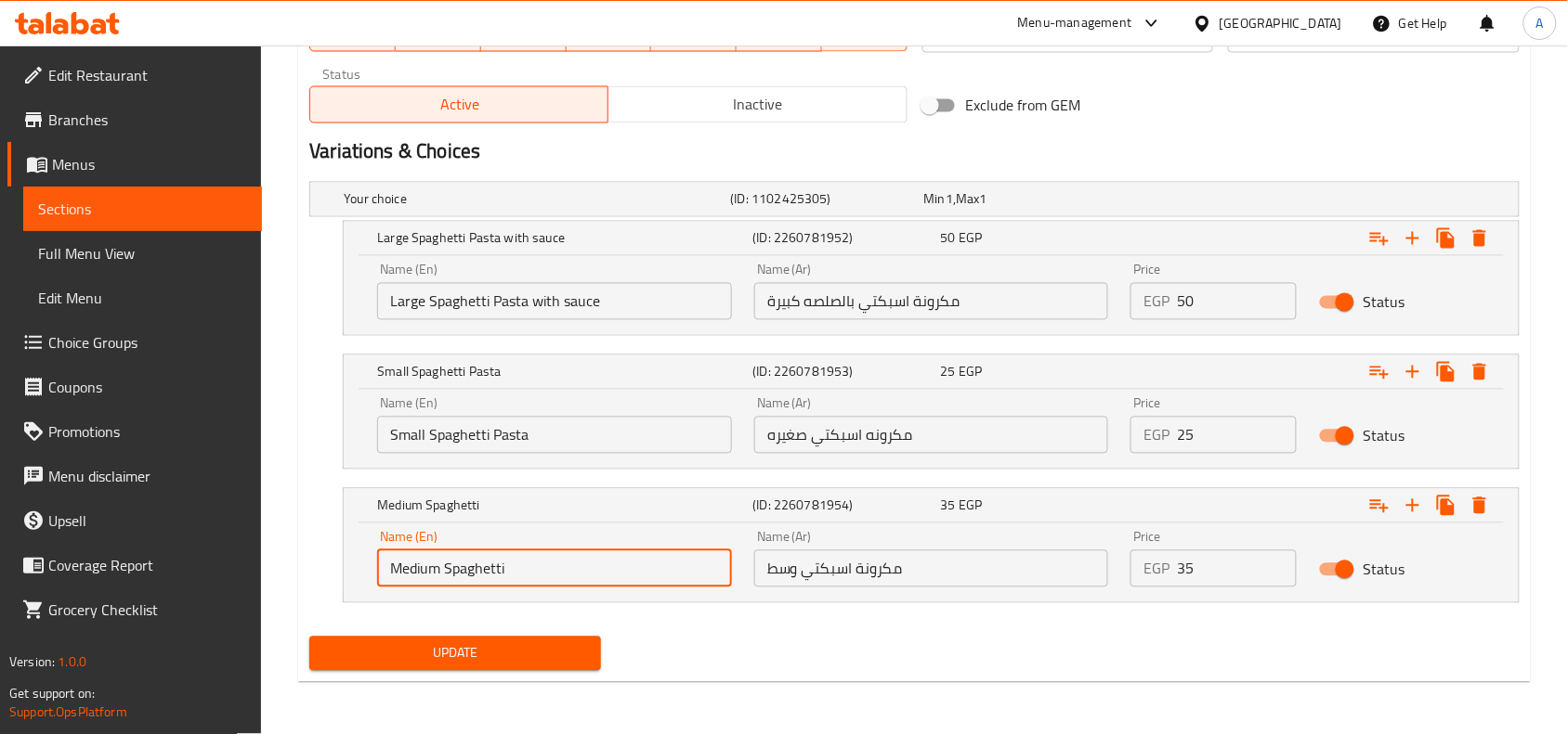
paste input "Pasta"
type input "Medium Spaghetti Pasta"
click at [512, 638] on button "Update" at bounding box center [455, 654] width 291 height 34
